Goal: Find specific fact

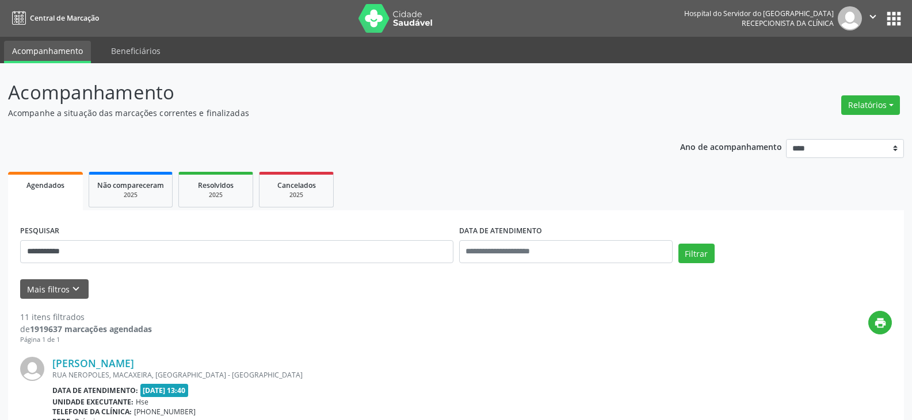
type input "**********"
click at [678, 244] on button "Filtrar" at bounding box center [696, 254] width 36 height 20
click at [146, 364] on link "[PERSON_NAME][DATE]" at bounding box center [109, 363] width 114 height 13
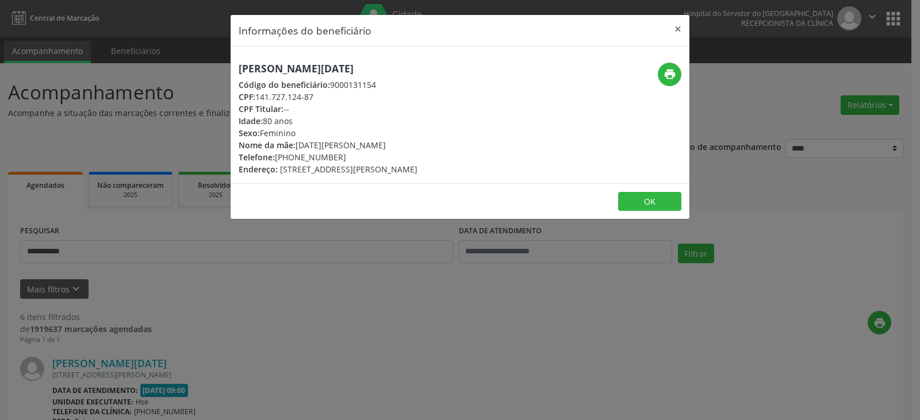
drag, startPoint x: 411, startPoint y: 69, endPoint x: 238, endPoint y: 60, distance: 173.9
click at [238, 60] on div "[PERSON_NAME][DATE] Código do beneficiário: 9000131154 CPF: 141.727.124-87 CPF …" at bounding box center [460, 115] width 459 height 137
copy h5 "[PERSON_NAME][DATE]"
click at [659, 73] on button "print" at bounding box center [670, 75] width 24 height 24
drag, startPoint x: 340, startPoint y: 156, endPoint x: 292, endPoint y: 159, distance: 47.8
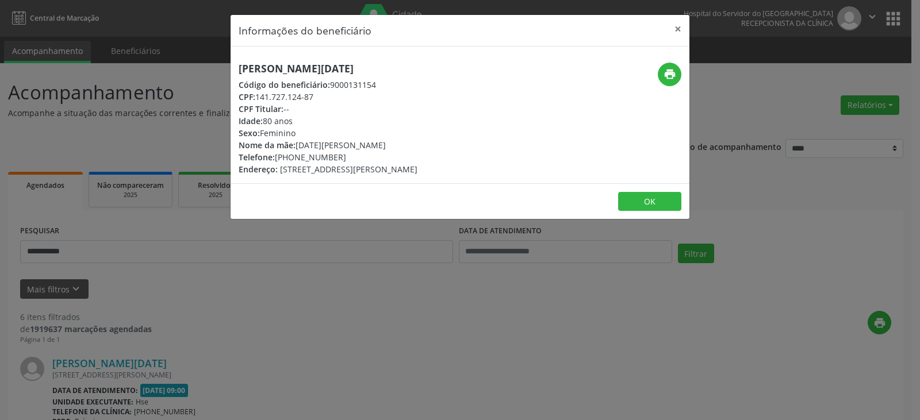
click at [292, 159] on div "Telefone: [PHONE_NUMBER]" at bounding box center [328, 157] width 179 height 12
copy div "99998-7118"
